Goal: Task Accomplishment & Management: Use online tool/utility

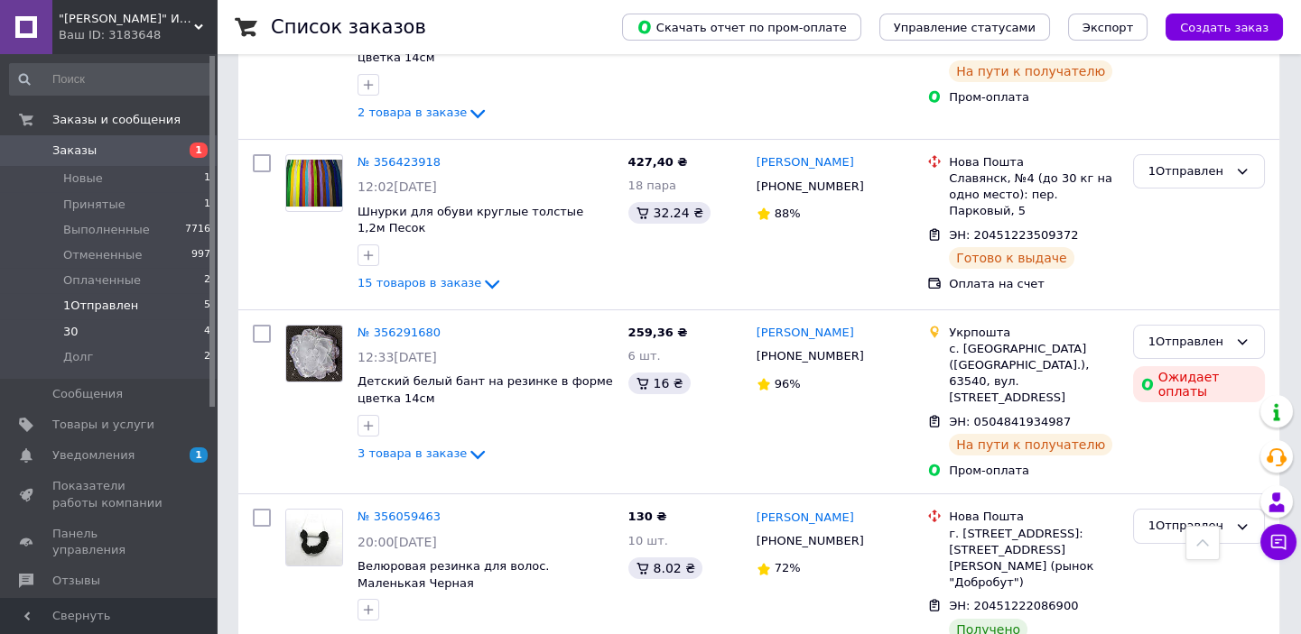
scroll to position [551, 0]
click at [95, 276] on span "Оплаченные" at bounding box center [102, 281] width 78 height 16
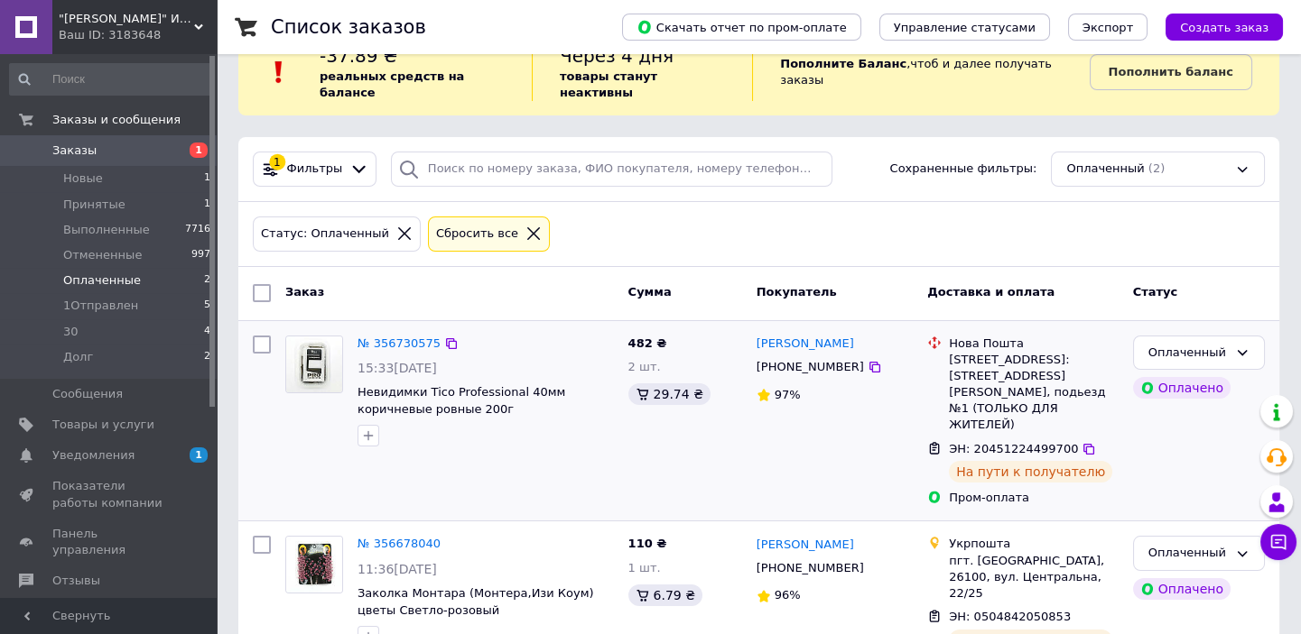
scroll to position [73, 0]
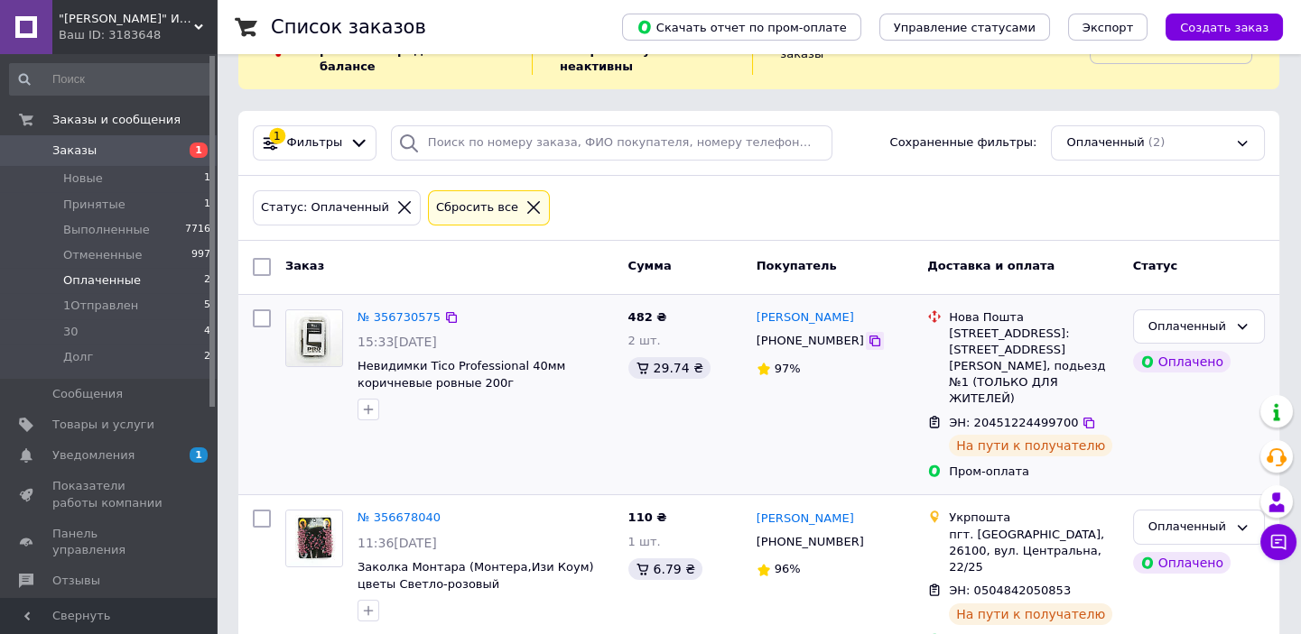
click at [867, 334] on icon at bounding box center [874, 341] width 14 height 14
drag, startPoint x: 1069, startPoint y: 385, endPoint x: 1059, endPoint y: 394, distance: 14.1
click at [1081, 416] on icon at bounding box center [1088, 423] width 14 height 14
click at [1242, 324] on icon at bounding box center [1242, 326] width 10 height 5
click at [1193, 447] on li "1Отправлен" at bounding box center [1199, 463] width 130 height 33
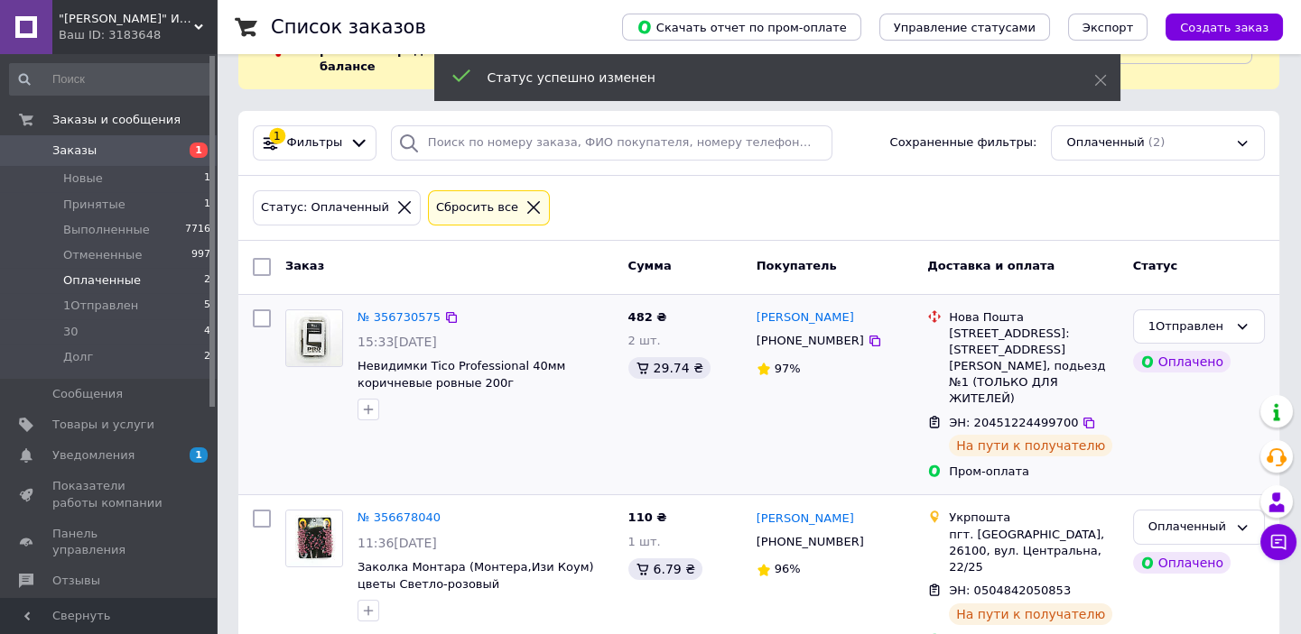
click at [867, 535] on icon at bounding box center [874, 542] width 14 height 14
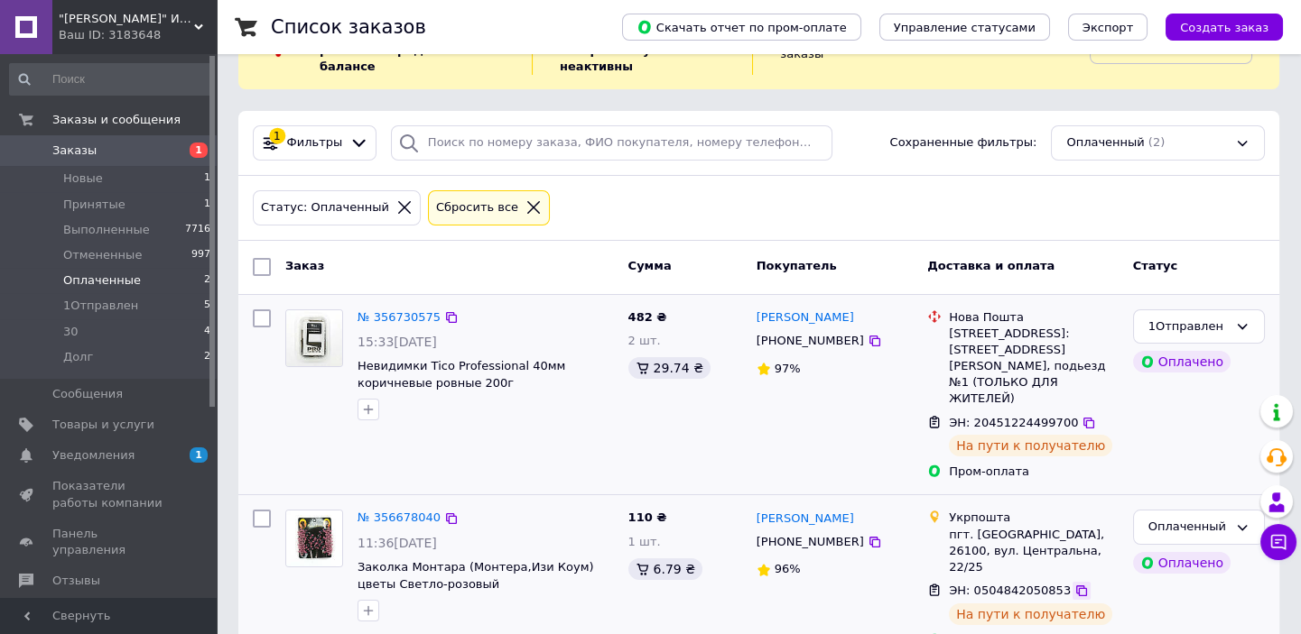
click at [1076, 586] on icon at bounding box center [1081, 591] width 11 height 11
click at [1162, 518] on div "Оплаченный" at bounding box center [1187, 527] width 79 height 19
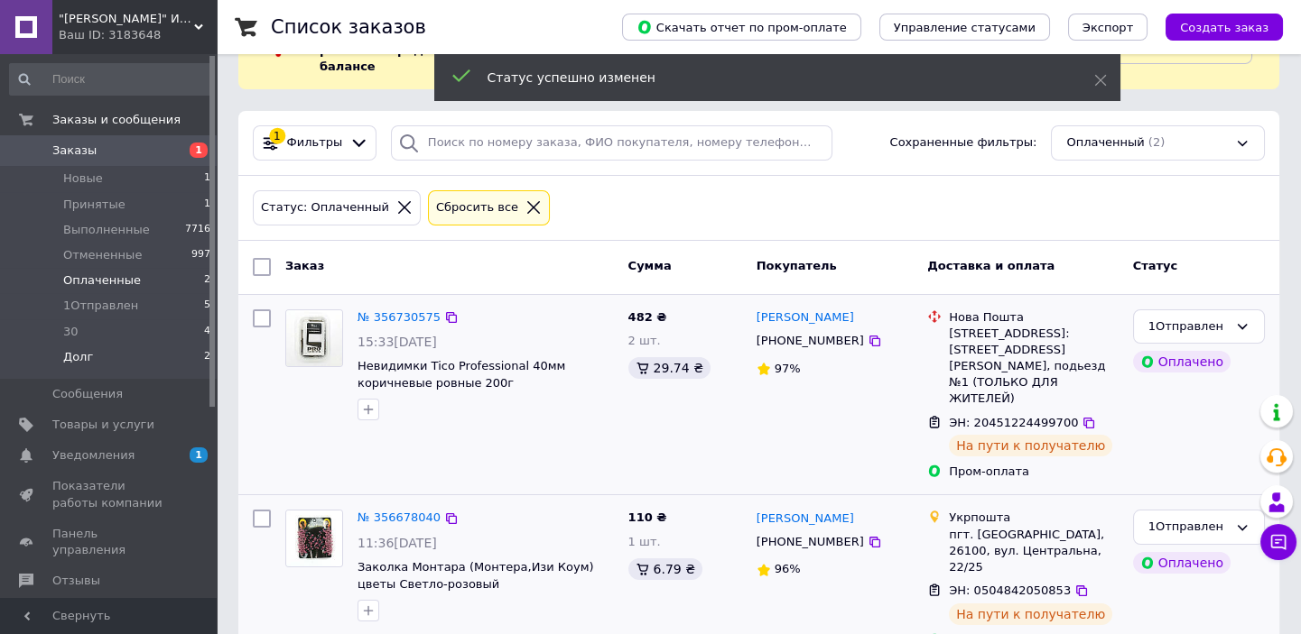
click at [96, 354] on li "Долг 2" at bounding box center [110, 362] width 221 height 34
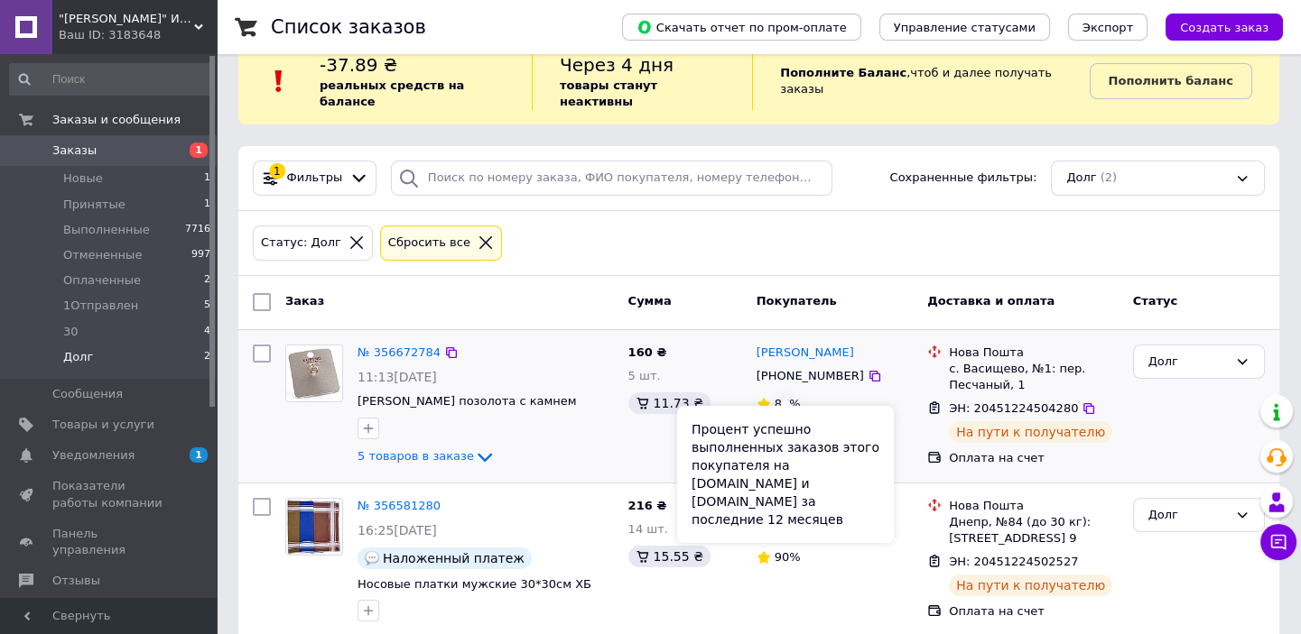
scroll to position [72, 0]
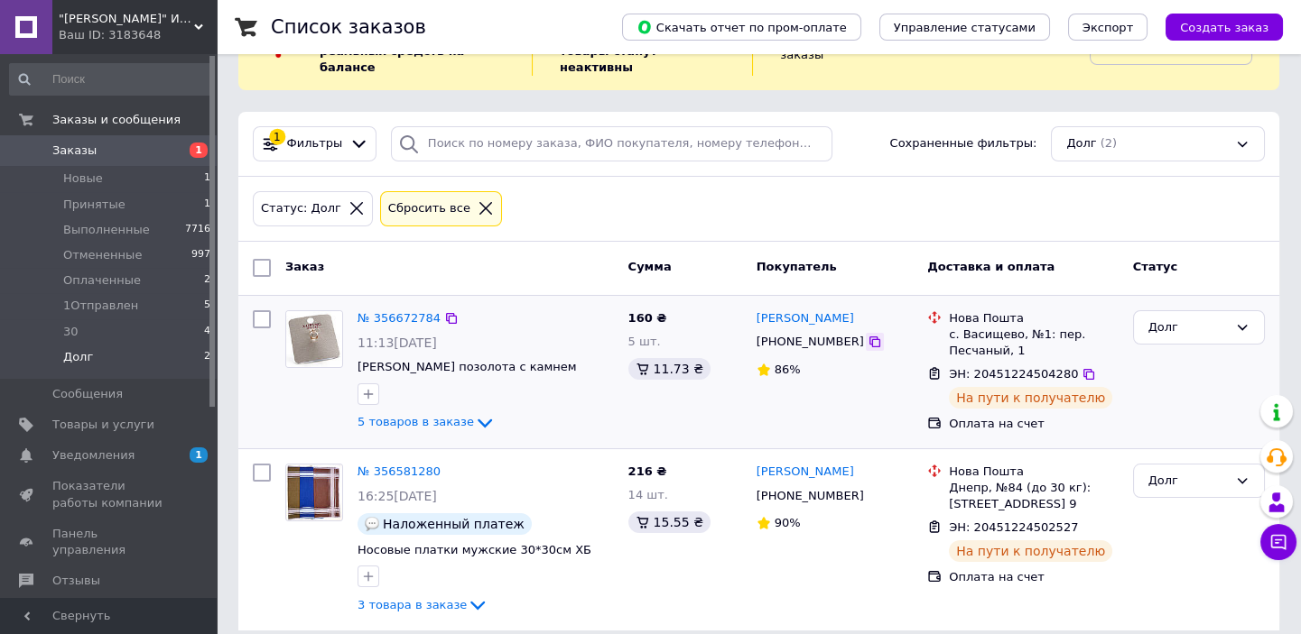
click at [867, 335] on icon at bounding box center [874, 342] width 14 height 14
click at [1081, 367] on icon at bounding box center [1088, 374] width 14 height 14
drag, startPoint x: 1173, startPoint y: 306, endPoint x: 1169, endPoint y: 322, distance: 16.9
click at [1172, 319] on div "Долг" at bounding box center [1187, 328] width 79 height 19
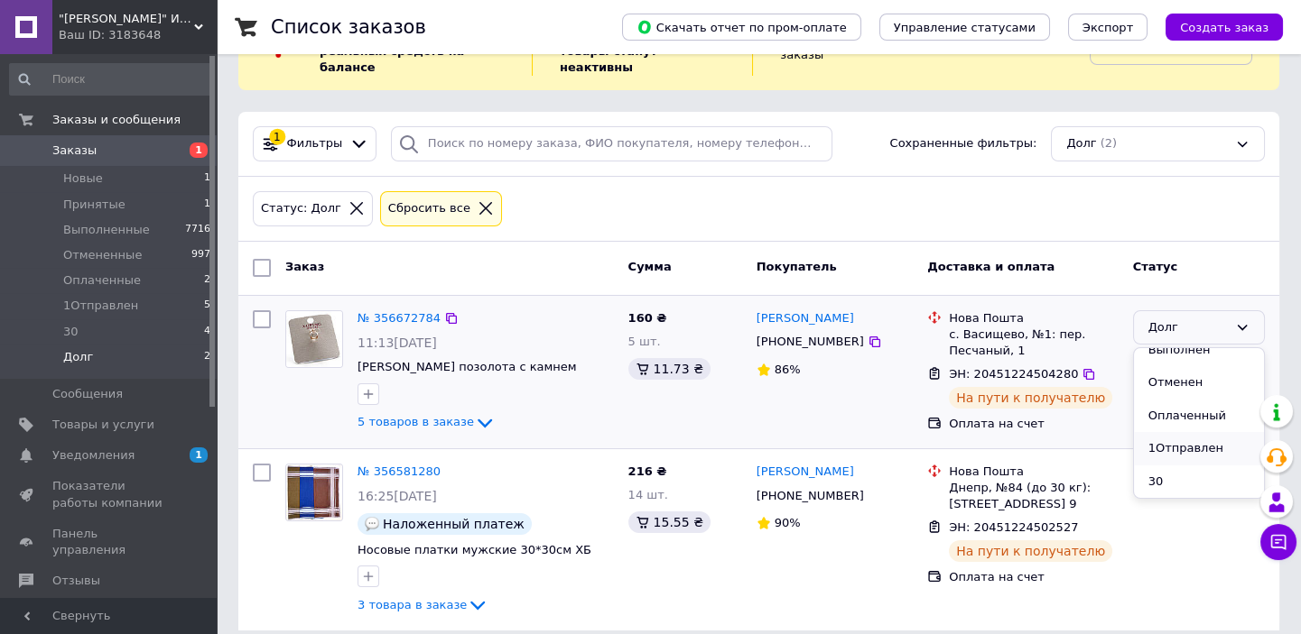
click at [1191, 432] on li "1Отправлен" at bounding box center [1199, 448] width 130 height 33
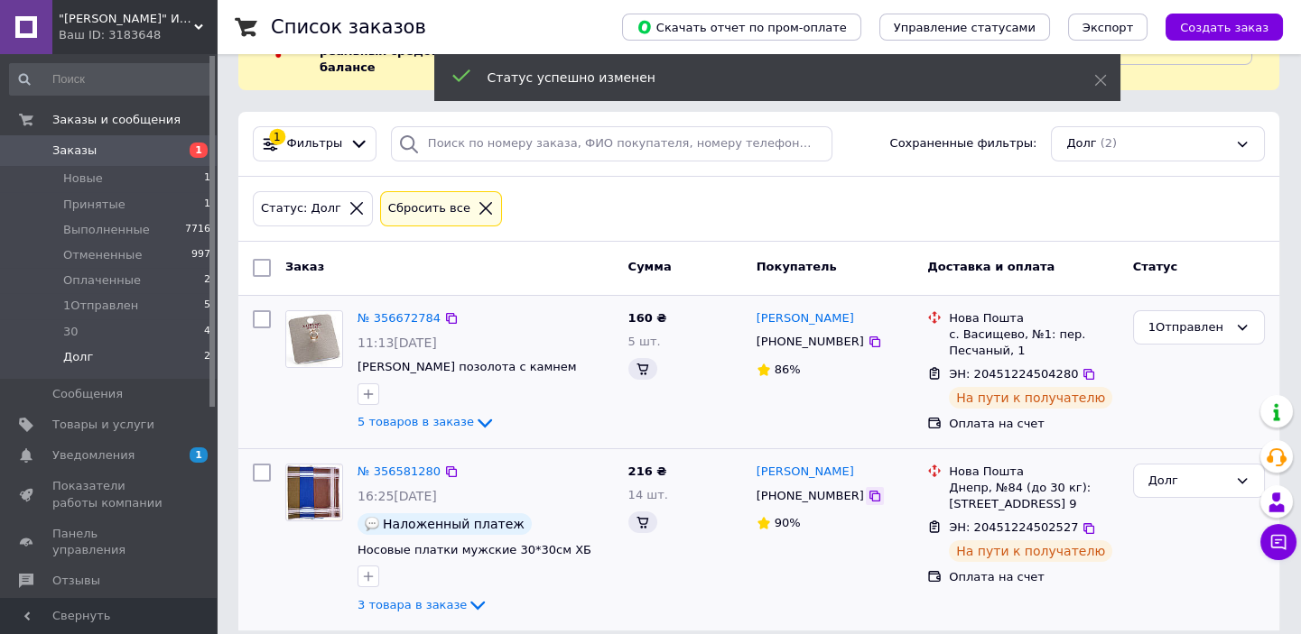
click at [867, 489] on icon at bounding box center [874, 496] width 14 height 14
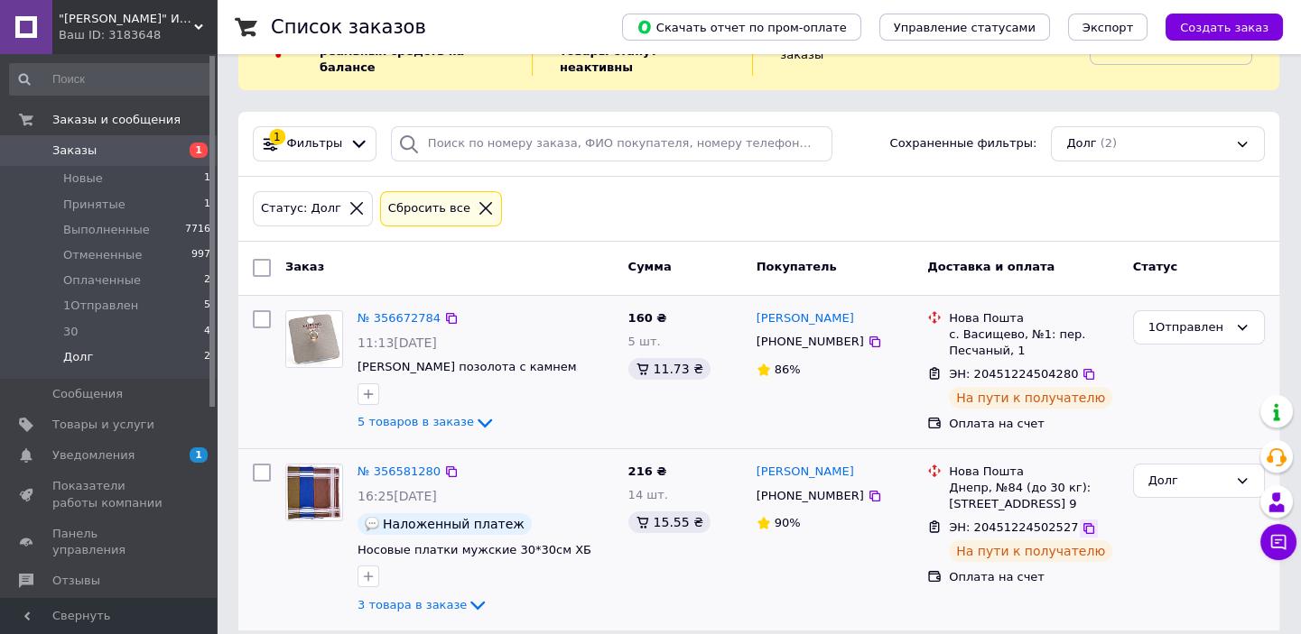
click at [1083, 523] on icon at bounding box center [1088, 528] width 11 height 11
click at [1165, 472] on div "Долг" at bounding box center [1187, 481] width 79 height 19
click at [1178, 601] on li "Оплаченный" at bounding box center [1199, 617] width 130 height 33
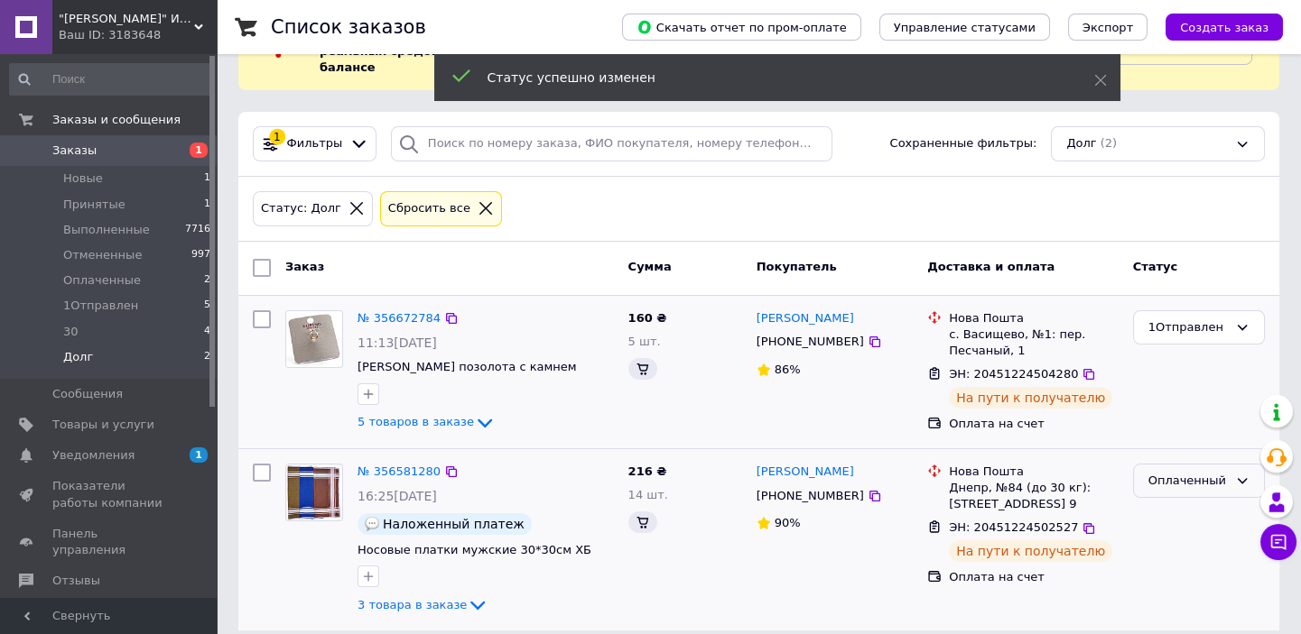
click at [1164, 472] on div "Оплаченный" at bounding box center [1187, 481] width 79 height 19
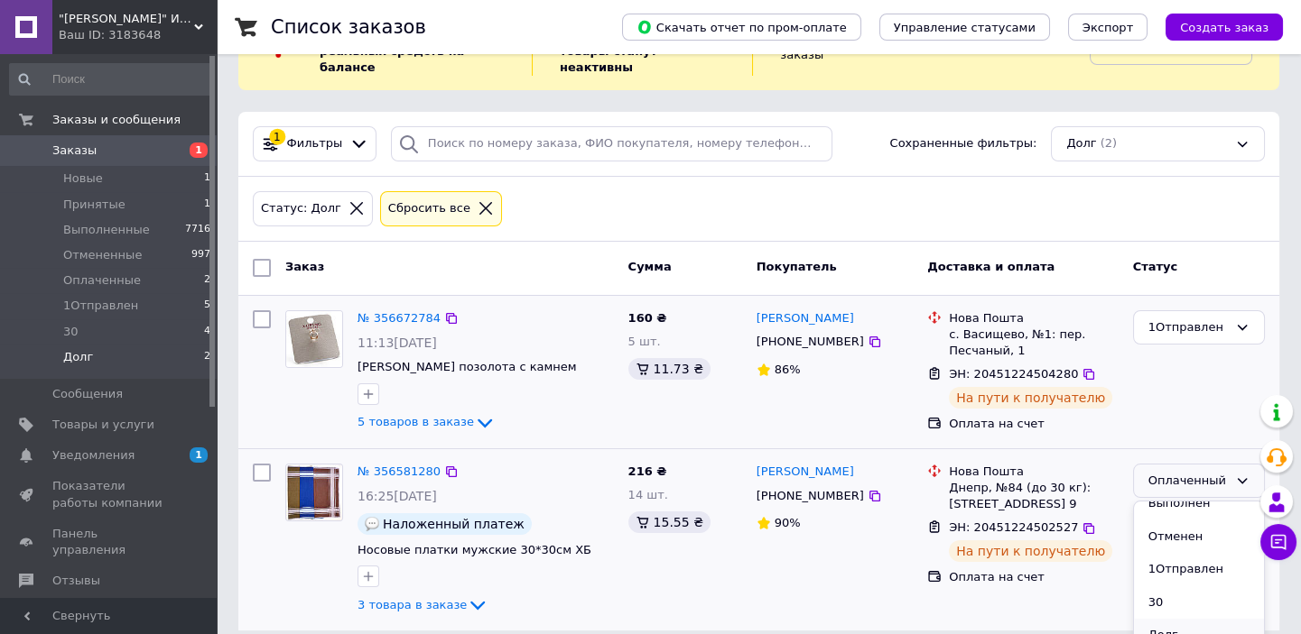
click at [1162, 619] on li "Долг" at bounding box center [1199, 635] width 130 height 33
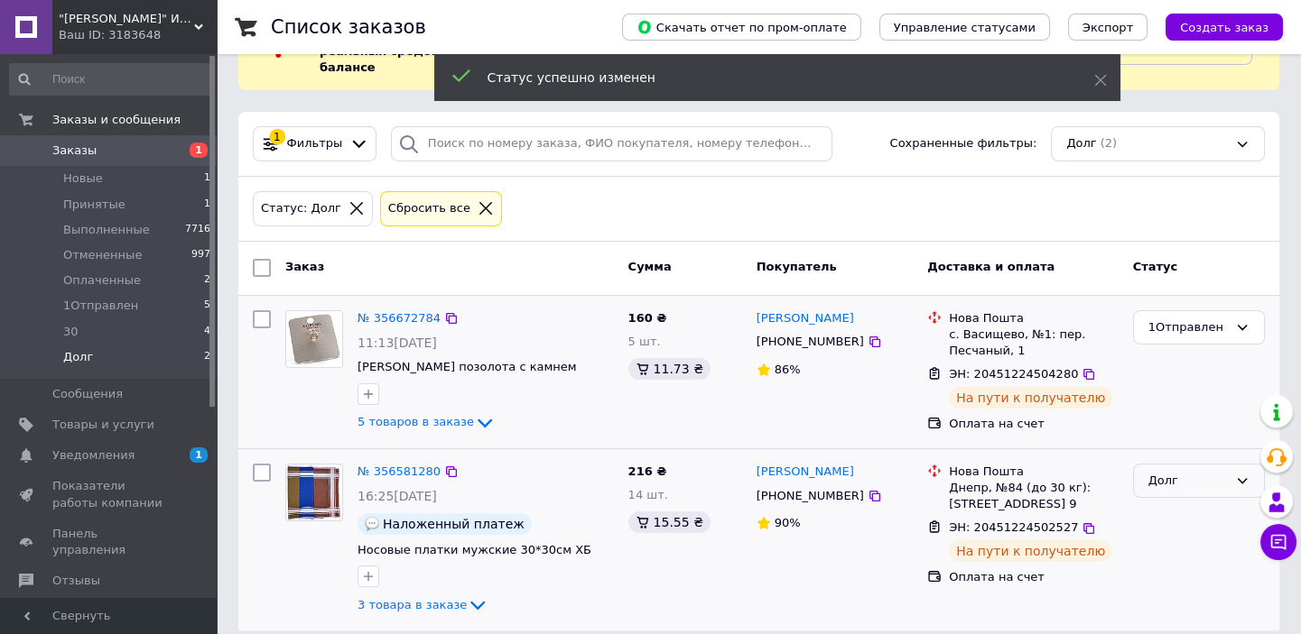
click at [1184, 472] on div "Долг" at bounding box center [1187, 481] width 79 height 19
click at [1171, 587] on li "1Отправлен" at bounding box center [1199, 603] width 130 height 33
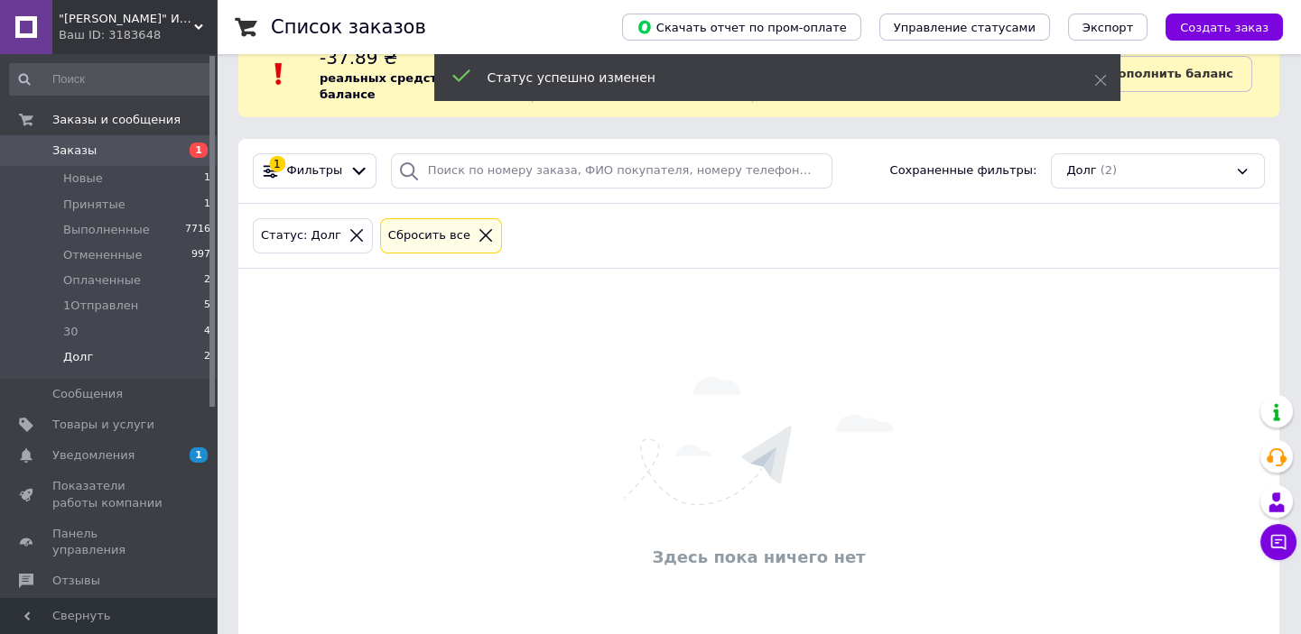
scroll to position [0, 0]
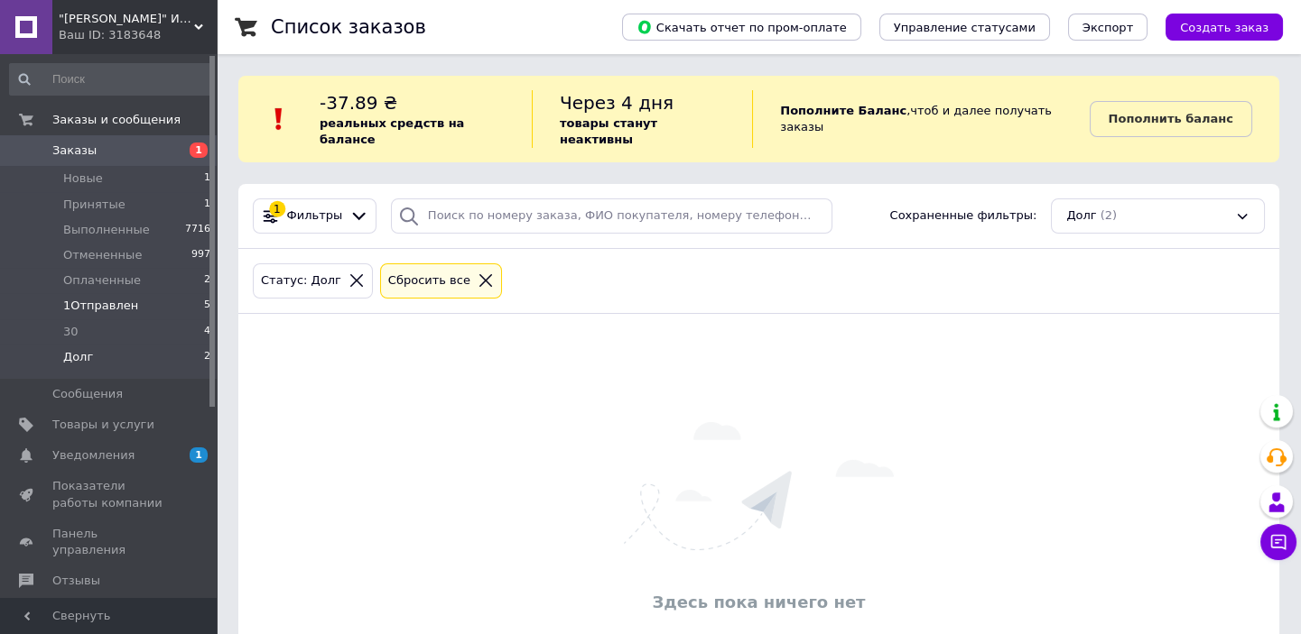
click at [108, 307] on span "1Отправлен" at bounding box center [100, 306] width 75 height 16
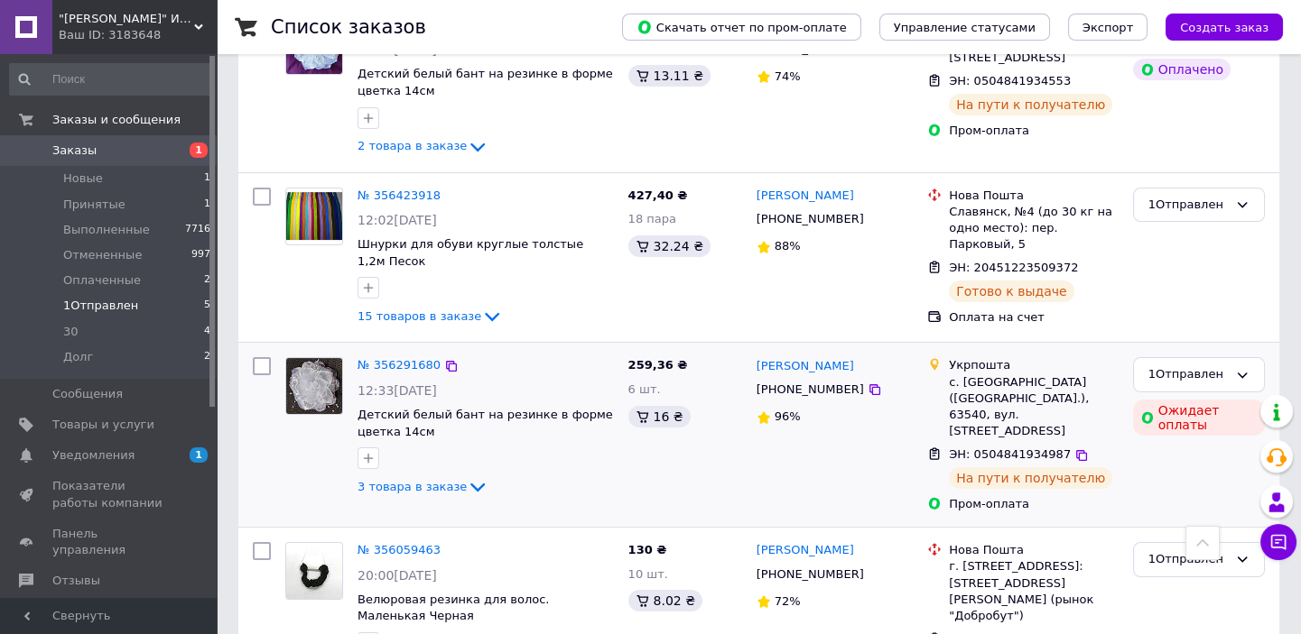
scroll to position [958, 0]
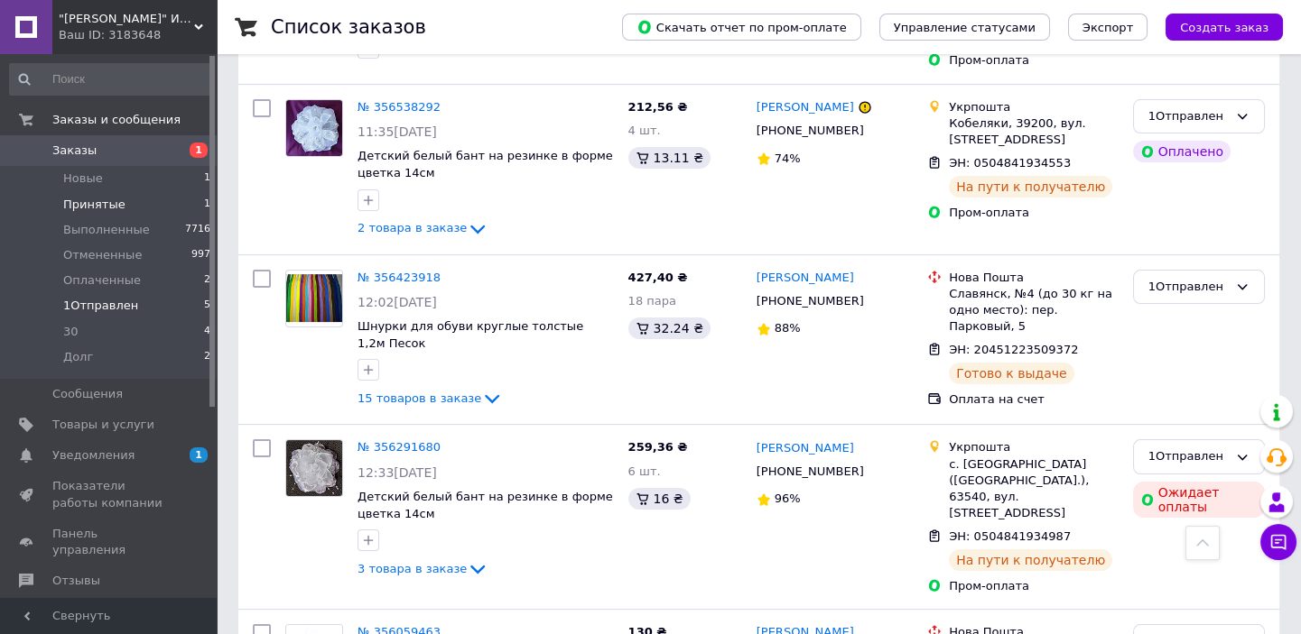
click at [68, 203] on span "Принятые" at bounding box center [94, 205] width 62 height 16
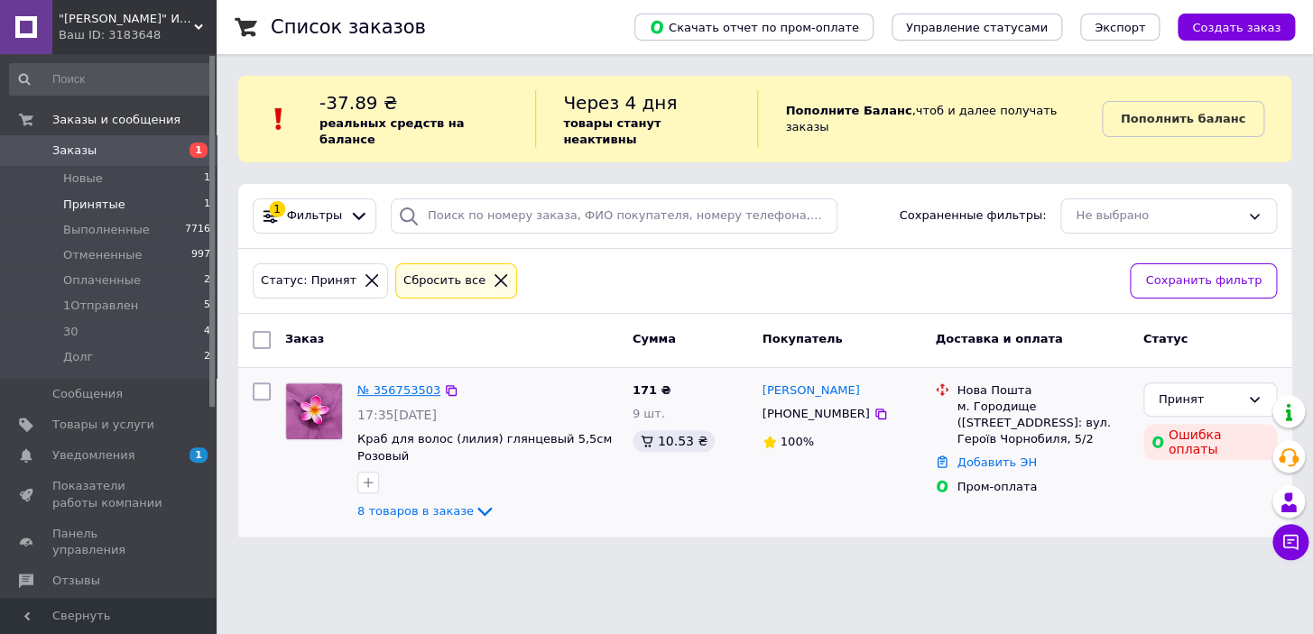
click at [397, 384] on link "№ 356753503" at bounding box center [398, 391] width 83 height 14
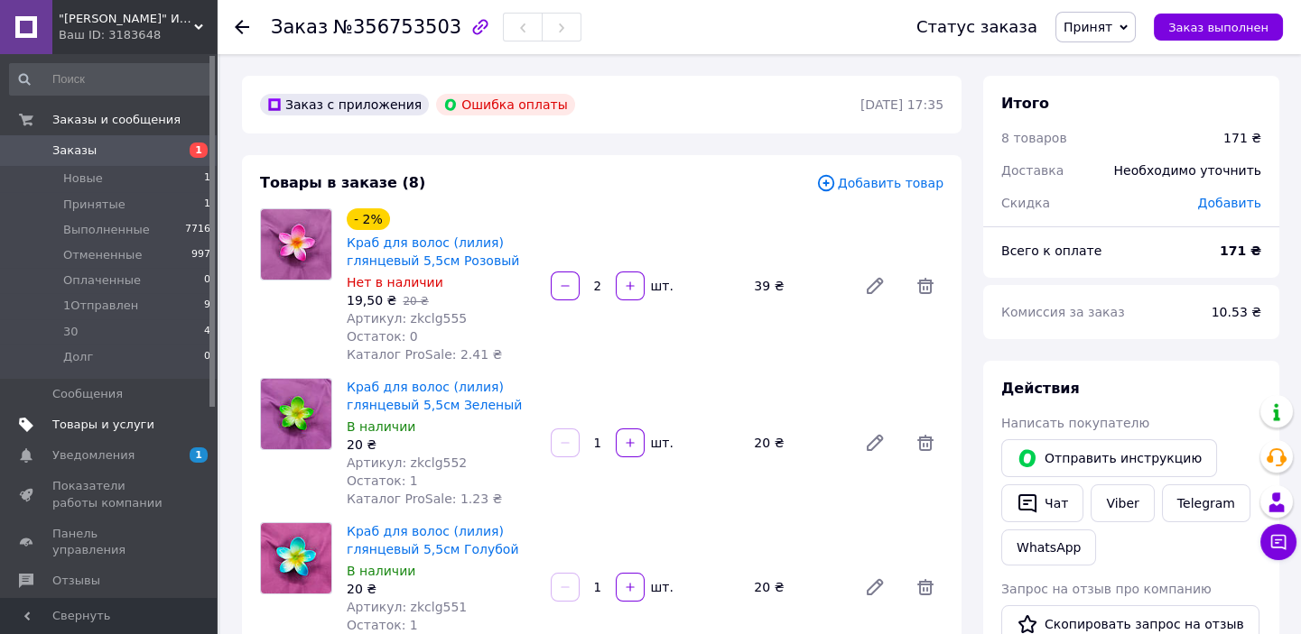
click at [107, 425] on span "Товары и услуги" at bounding box center [103, 425] width 102 height 16
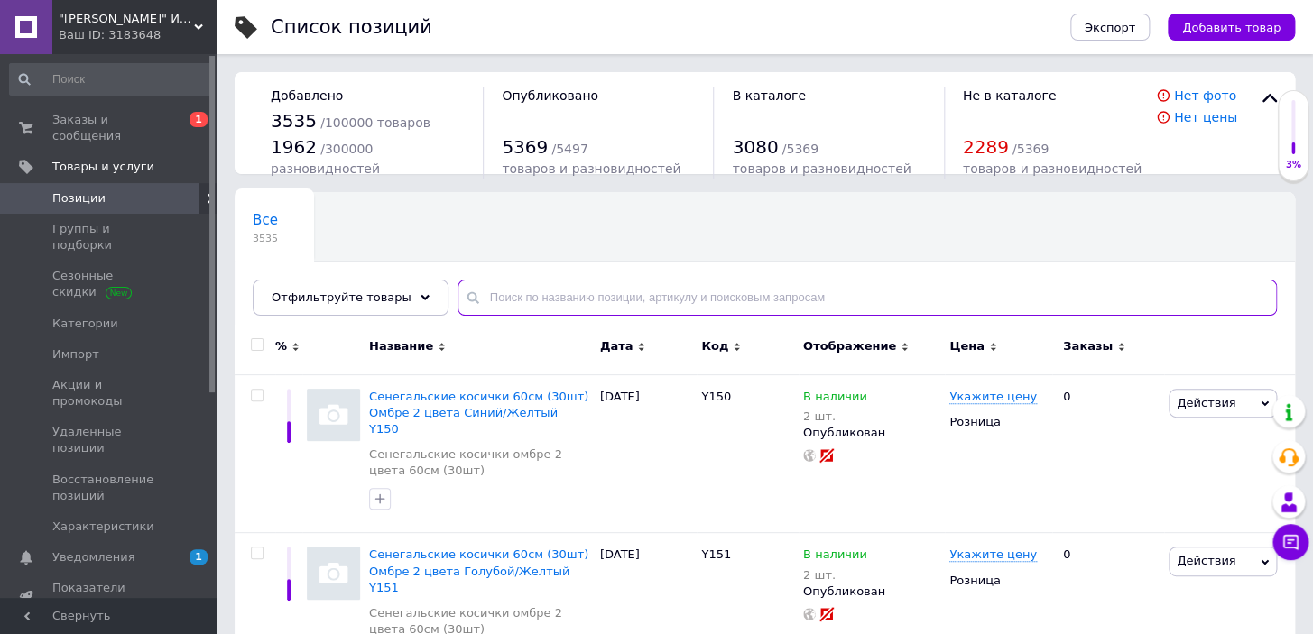
click at [585, 296] on input "text" at bounding box center [867, 298] width 819 height 36
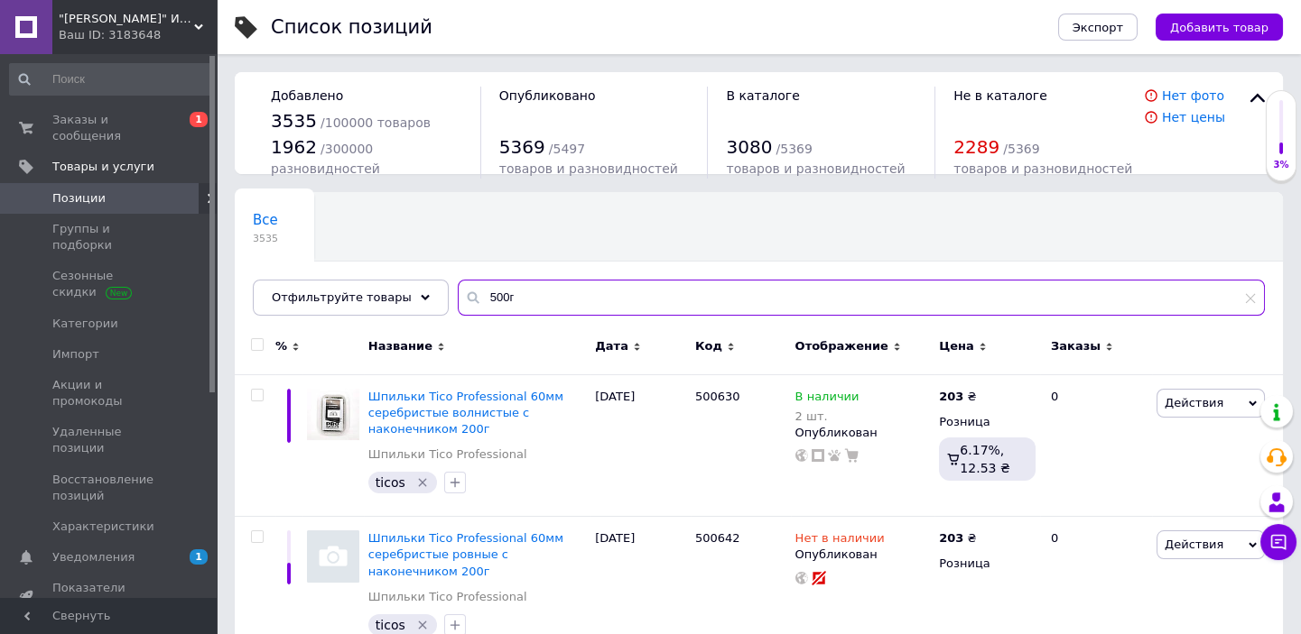
type input "500г"
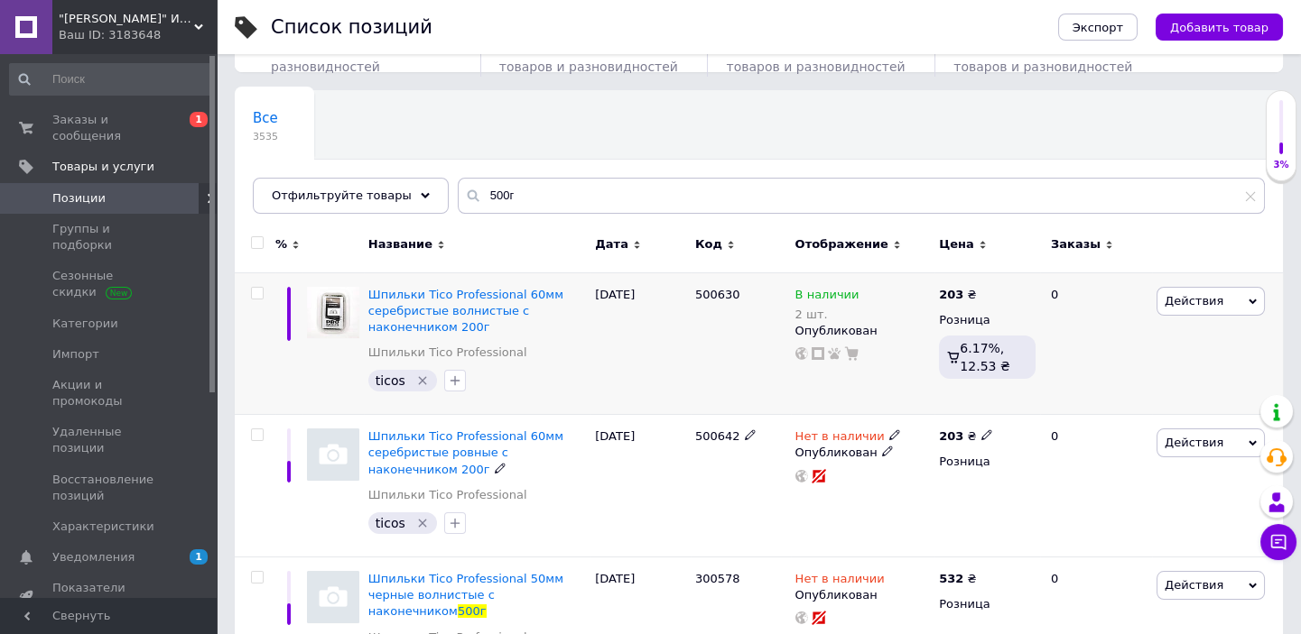
scroll to position [273, 0]
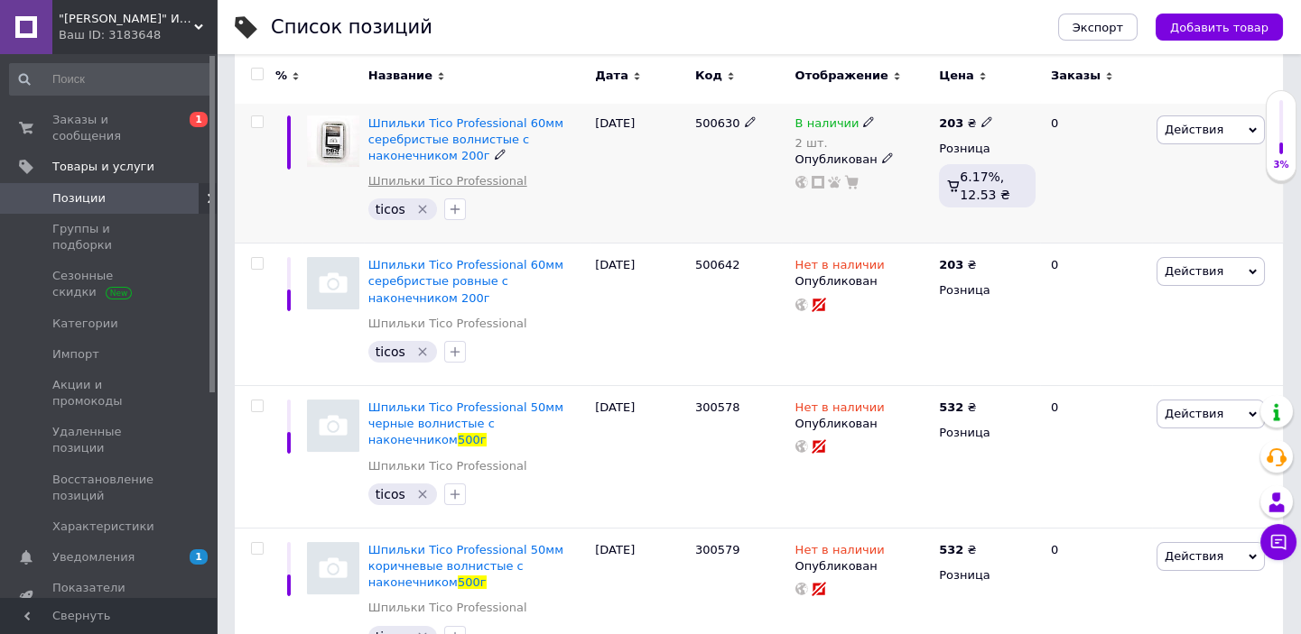
click at [496, 185] on link "Шпильки Tico Professional" at bounding box center [447, 181] width 159 height 16
